Goal: Check status: Check status

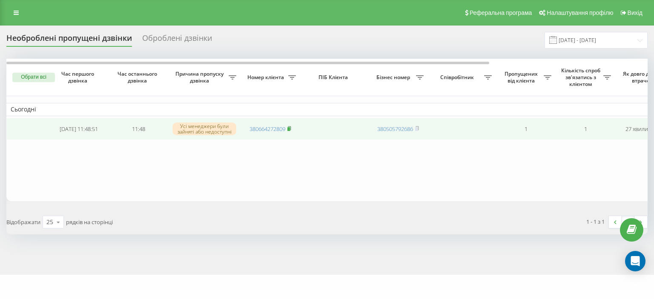
click at [289, 127] on icon at bounding box center [289, 128] width 4 height 5
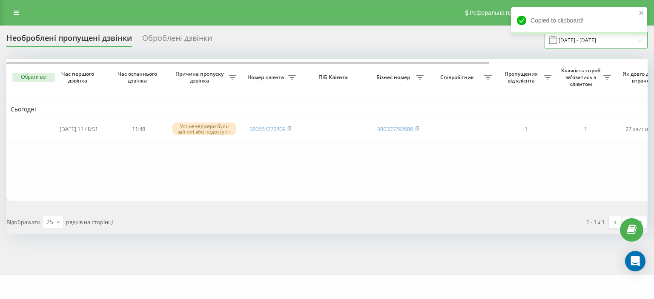
click at [599, 40] on input "[DATE] - [DATE]" at bounding box center [595, 40] width 103 height 17
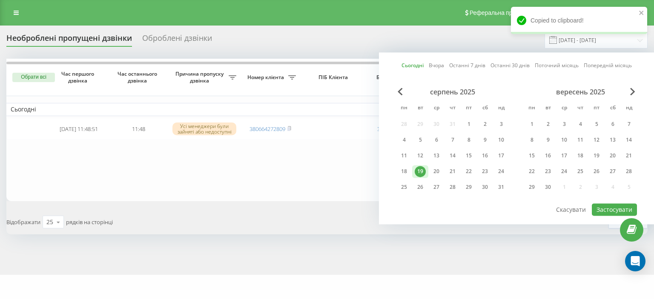
click at [420, 172] on div "19" at bounding box center [420, 171] width 11 height 11
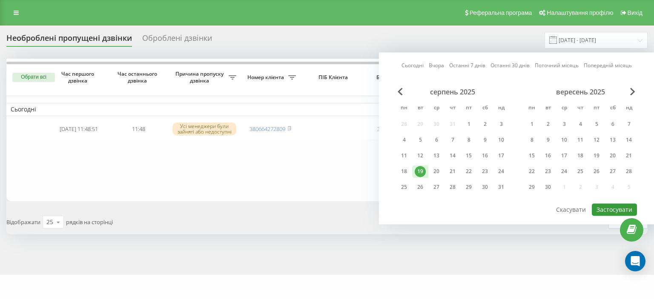
click at [618, 206] on button "Застосувати" at bounding box center [614, 209] width 45 height 12
